Goal: Information Seeking & Learning: Find specific fact

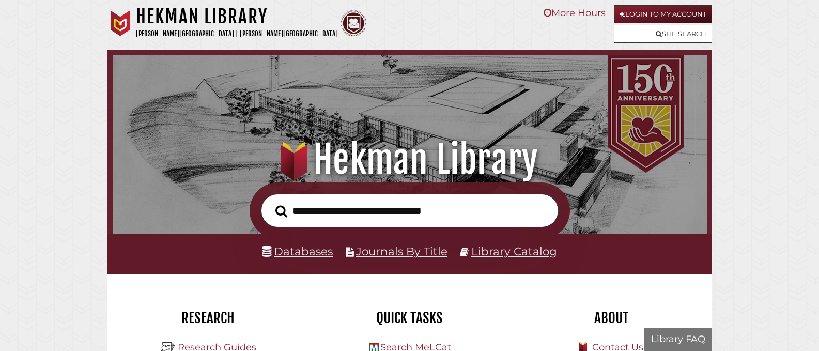
scroll to position [196, 589]
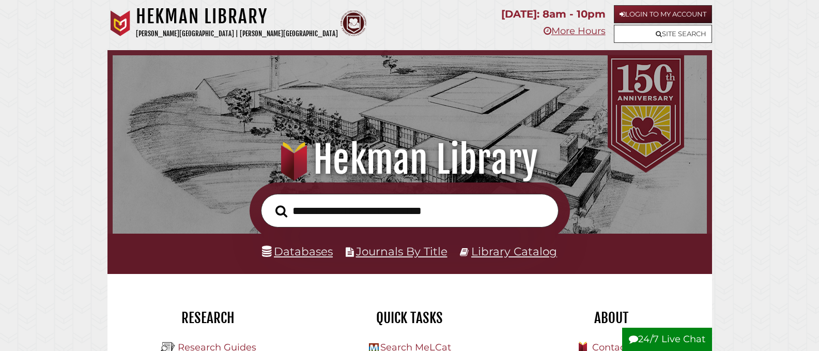
click at [380, 214] on input "text" at bounding box center [409, 211] width 297 height 34
click at [294, 256] on link "Databases" at bounding box center [297, 250] width 71 height 13
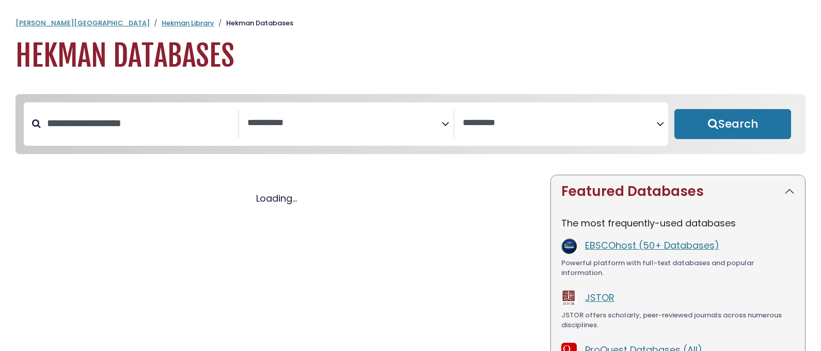
select select "Database Subject Filter"
select select "Database Vendors Filter"
select select "Database Subject Filter"
select select "Database Vendors Filter"
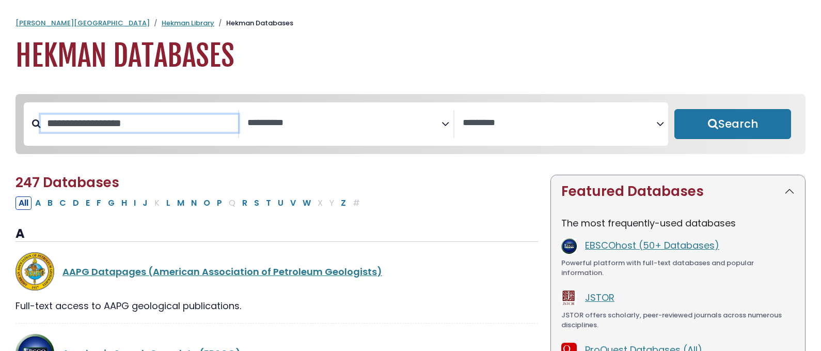
click at [161, 124] on input "Search database by title or keyword" at bounding box center [139, 123] width 197 height 17
type input "******"
click at [674, 109] on button "Search" at bounding box center [732, 124] width 117 height 30
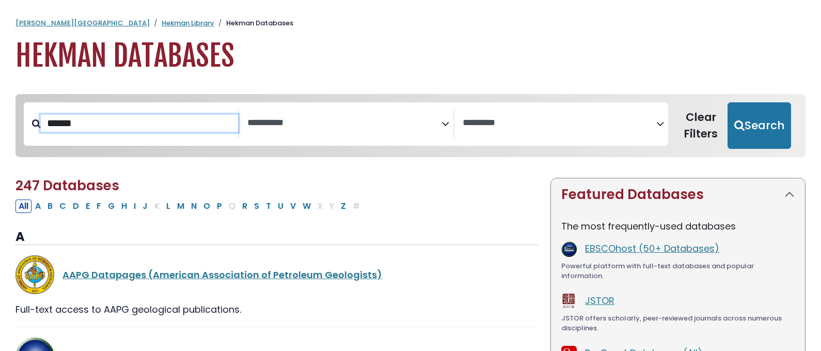
select select "Database Subject Filter"
select select "Database Vendors Filter"
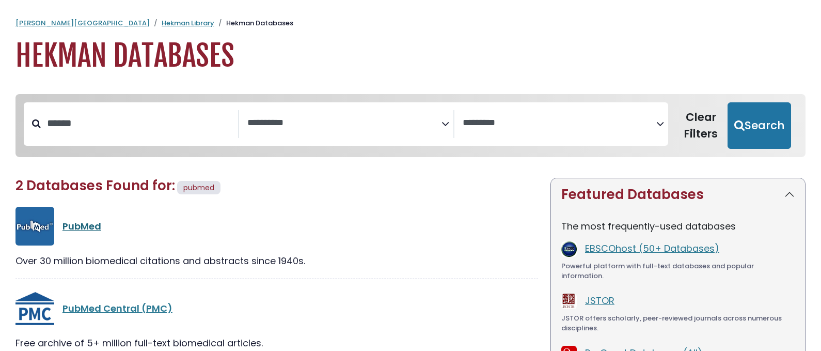
click at [97, 229] on link "PubMed" at bounding box center [81, 225] width 39 height 13
select select "Database Subject Filter"
select select "Database Vendors Filter"
click at [162, 25] on link "Hekman Library" at bounding box center [188, 23] width 53 height 10
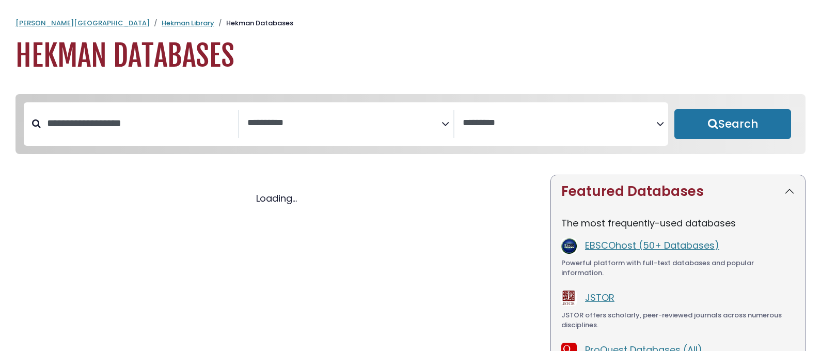
select select "Database Subject Filter"
select select "Database Vendors Filter"
select select "Database Subject Filter"
select select "Database Vendors Filter"
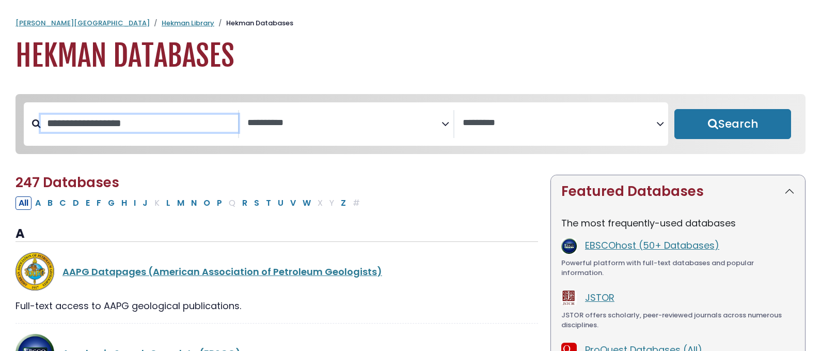
click at [158, 128] on input "Search database by title or keyword" at bounding box center [139, 123] width 197 height 17
type input "******"
click at [674, 109] on button "Search" at bounding box center [732, 124] width 117 height 30
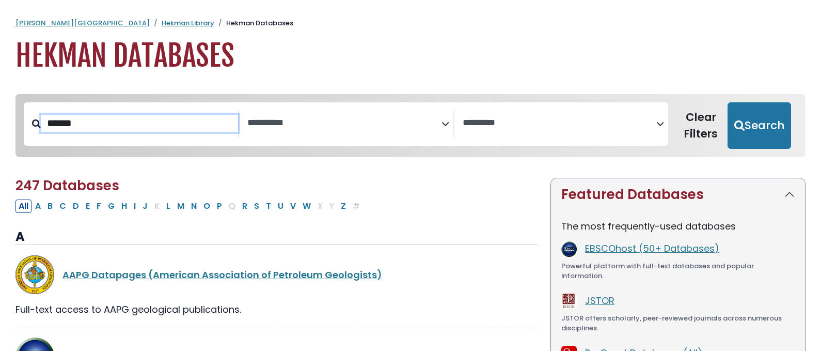
select select "Database Subject Filter"
select select "Database Vendors Filter"
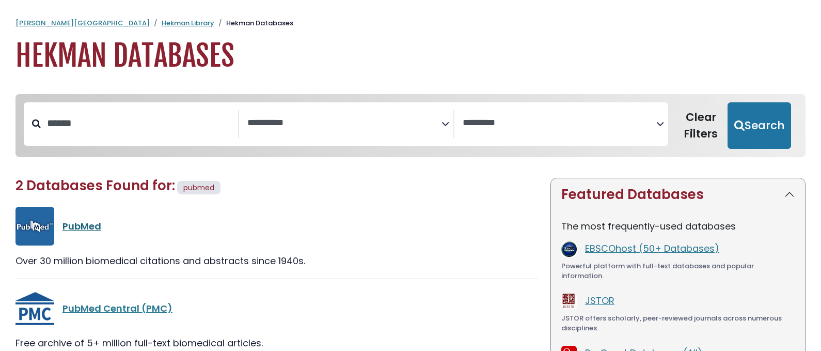
click at [95, 222] on link "PubMed" at bounding box center [81, 225] width 39 height 13
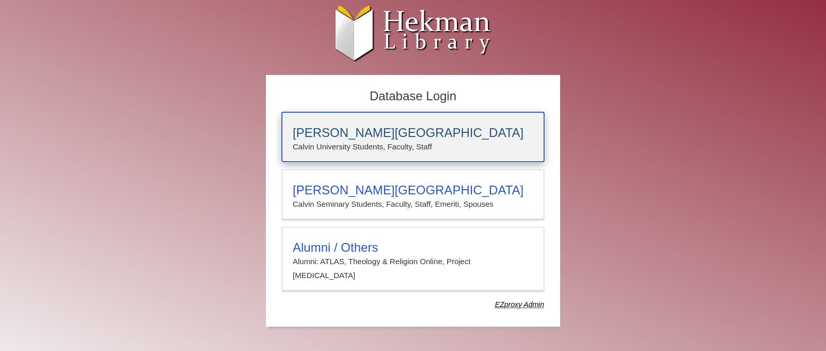
click at [400, 145] on p "Calvin University Students, Faculty, Staff" at bounding box center [413, 146] width 241 height 13
